Goal: Find specific page/section: Find specific page/section

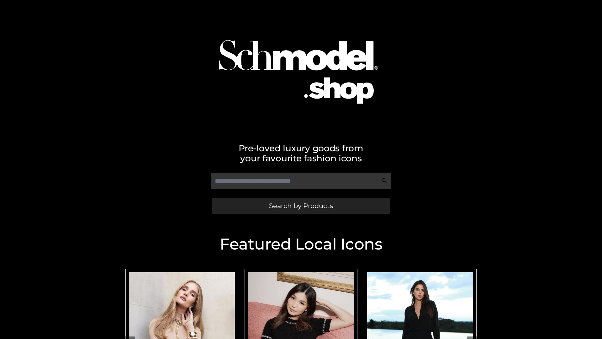
click at [301, 205] on span "Search by Products" at bounding box center [301, 205] width 64 height 7
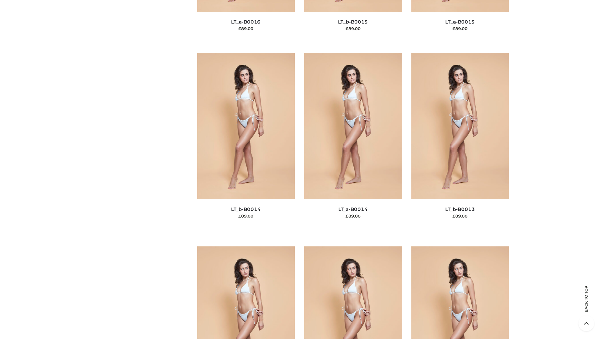
scroll to position [2230, 0]
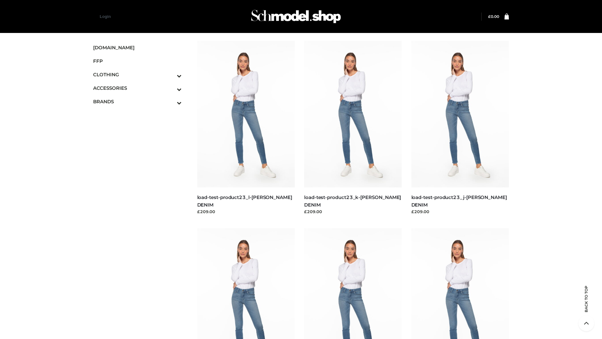
scroll to position [550, 0]
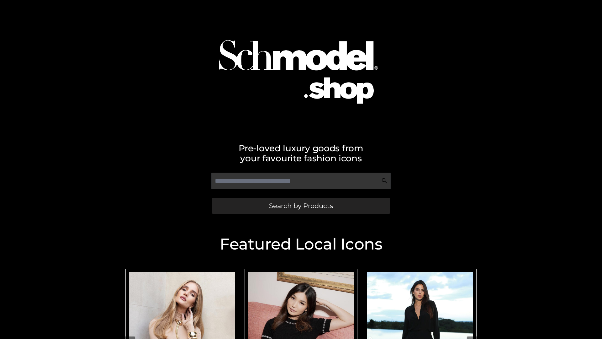
click at [301, 205] on span "Search by Products" at bounding box center [301, 205] width 64 height 7
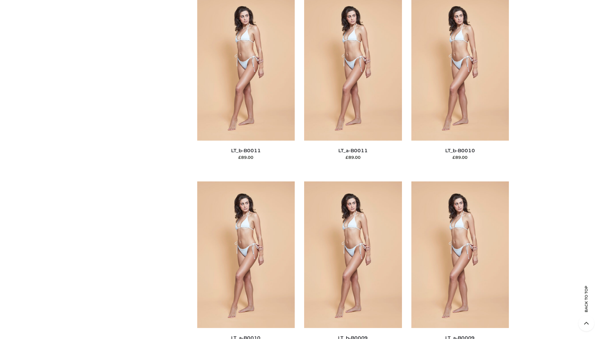
scroll to position [2816, 0]
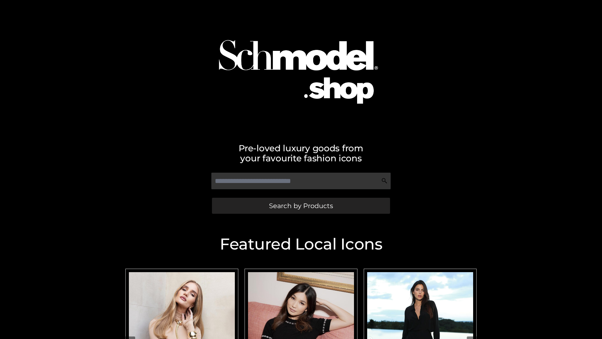
click at [301, 205] on span "Search by Products" at bounding box center [301, 205] width 64 height 7
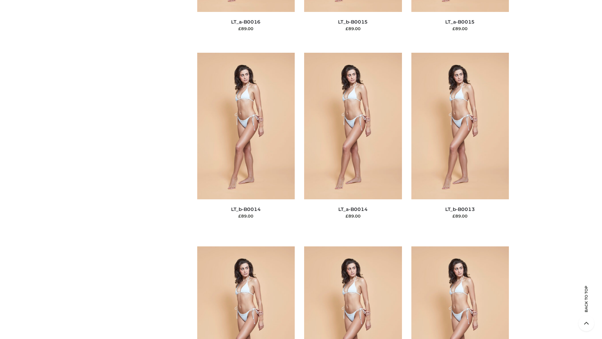
scroll to position [2230, 0]
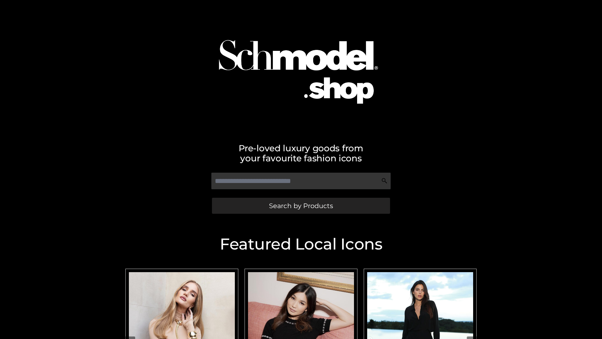
click at [301, 205] on span "Search by Products" at bounding box center [301, 205] width 64 height 7
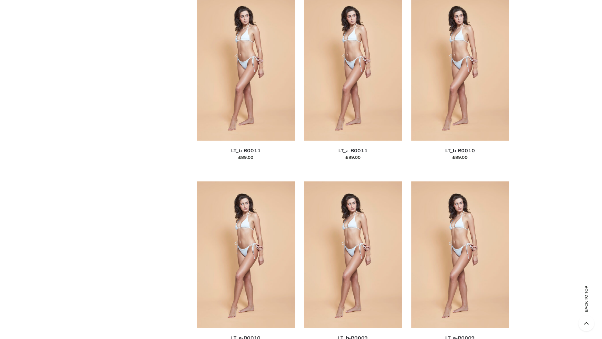
scroll to position [2816, 0]
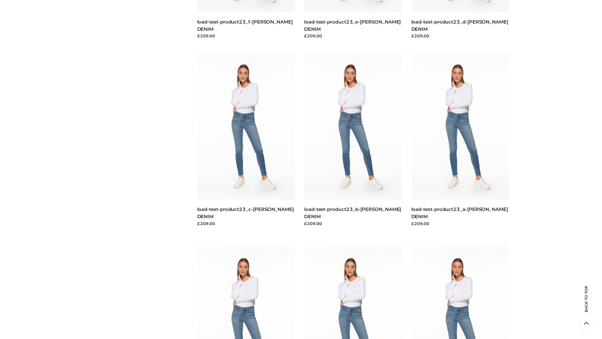
scroll to position [550, 0]
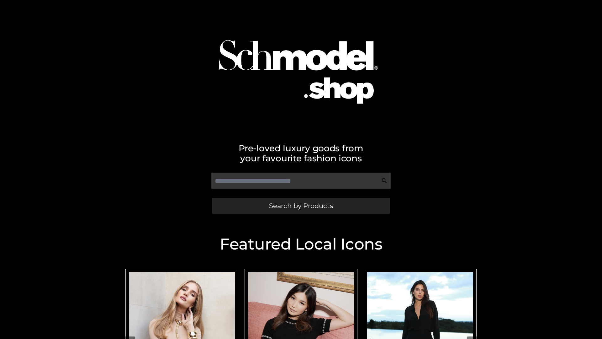
click at [301, 205] on span "Search by Products" at bounding box center [301, 205] width 64 height 7
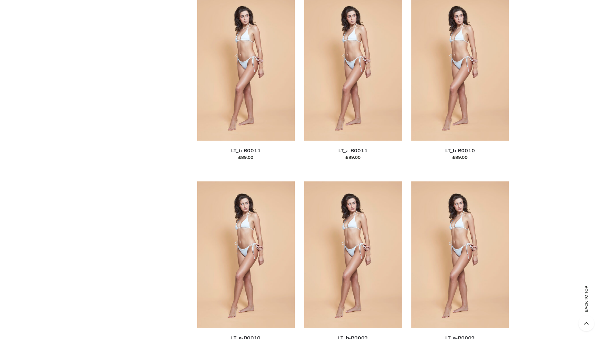
scroll to position [2816, 0]
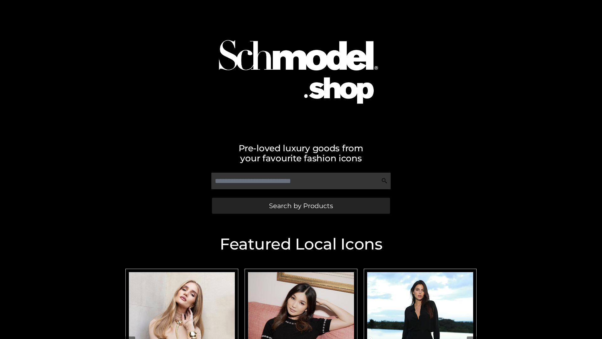
click at [301, 205] on span "Search by Products" at bounding box center [301, 205] width 64 height 7
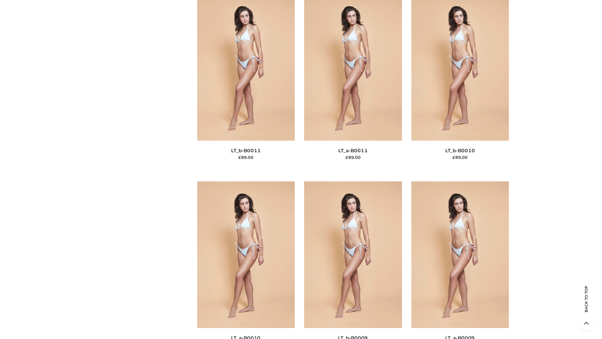
scroll to position [2816, 0]
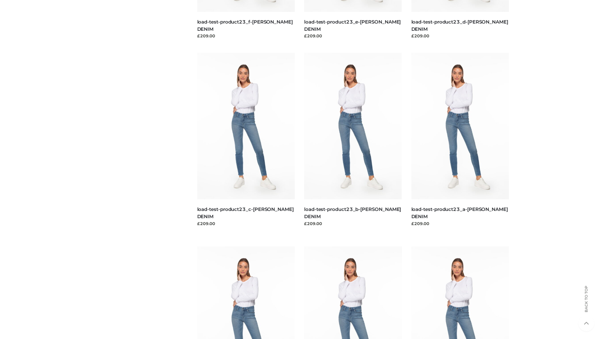
scroll to position [550, 0]
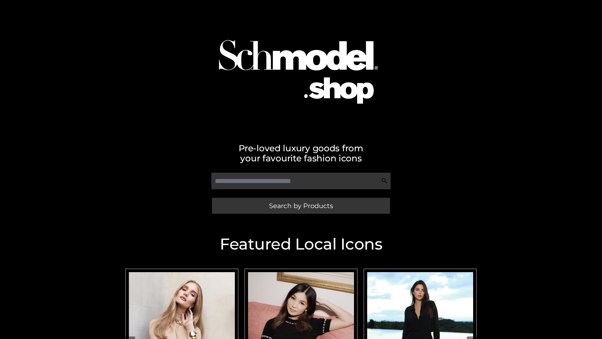
click at [301, 205] on span "Search by Products" at bounding box center [301, 205] width 64 height 7
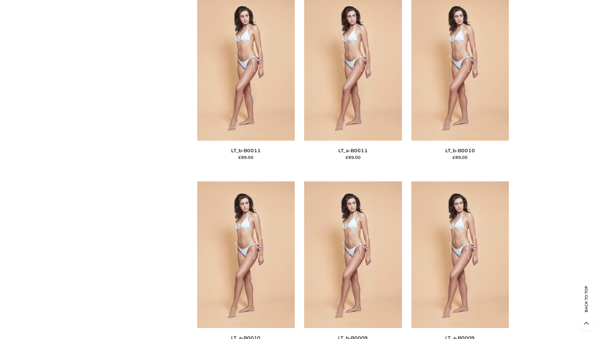
scroll to position [2816, 0]
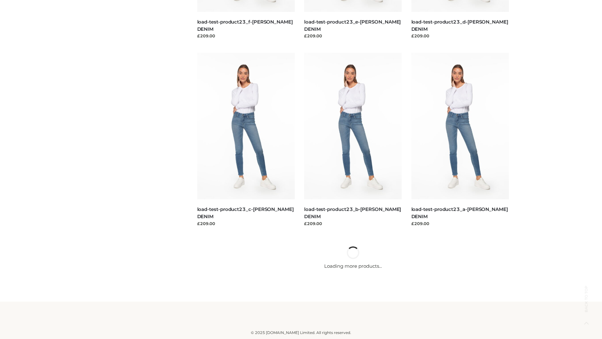
scroll to position [550, 0]
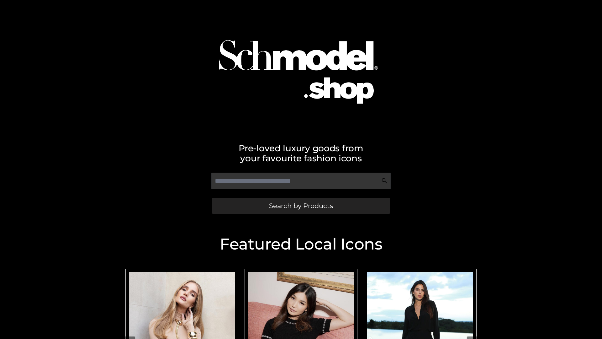
click at [301, 205] on span "Search by Products" at bounding box center [301, 205] width 64 height 7
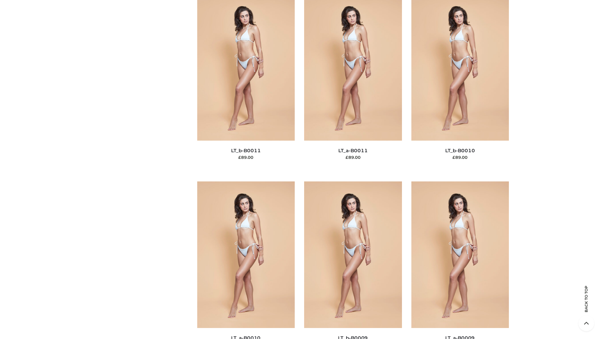
scroll to position [2816, 0]
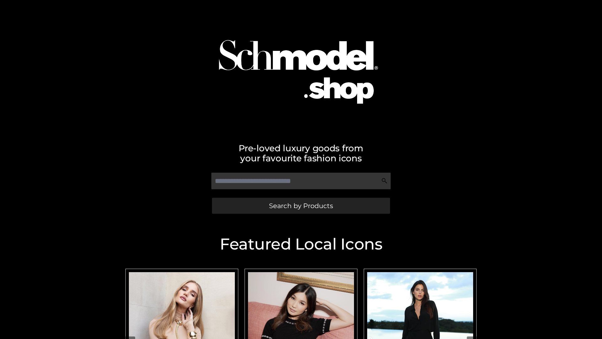
click at [301, 205] on span "Search by Products" at bounding box center [301, 205] width 64 height 7
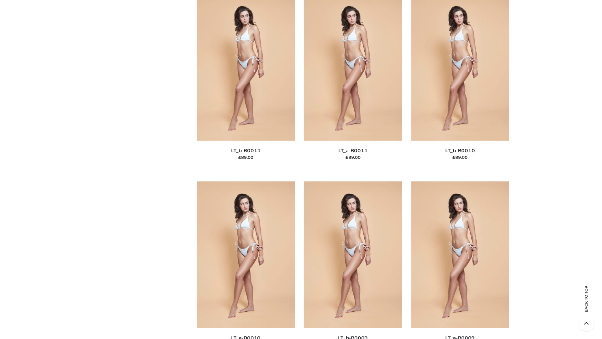
scroll to position [2816, 0]
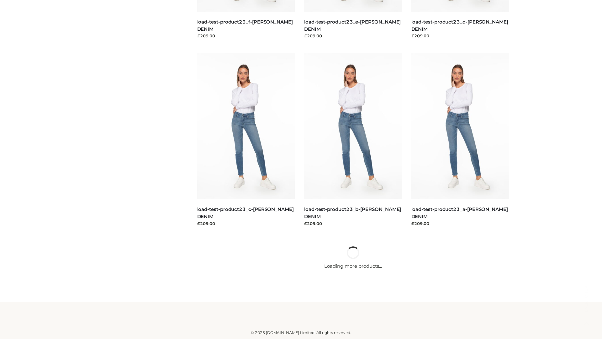
scroll to position [550, 0]
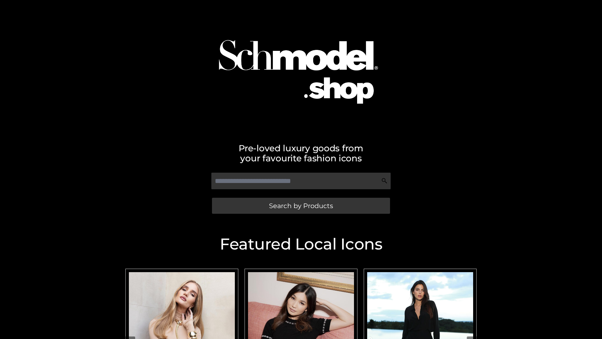
click at [301, 205] on span "Search by Products" at bounding box center [301, 205] width 64 height 7
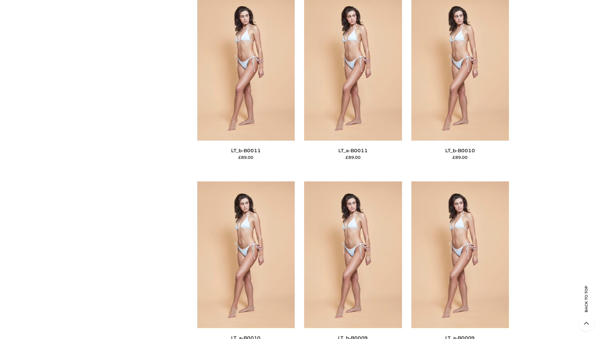
scroll to position [2816, 0]
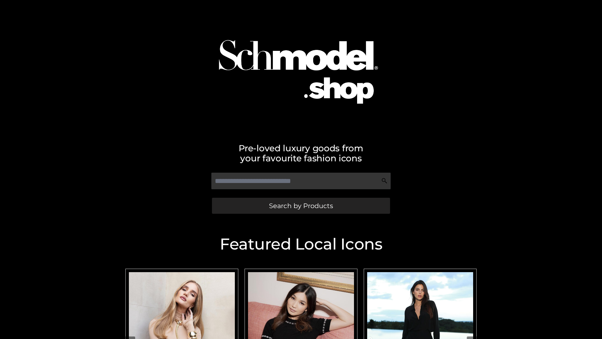
click at [301, 205] on span "Search by Products" at bounding box center [301, 205] width 64 height 7
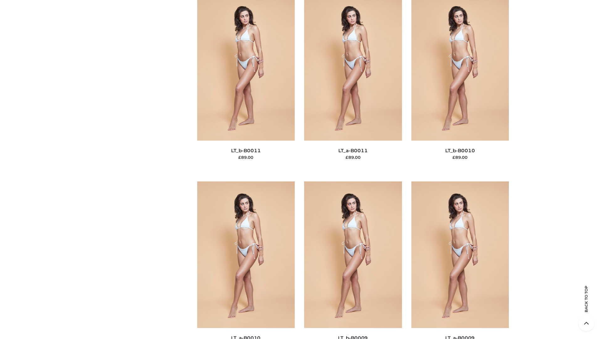
scroll to position [2816, 0]
